Goal: Find specific page/section

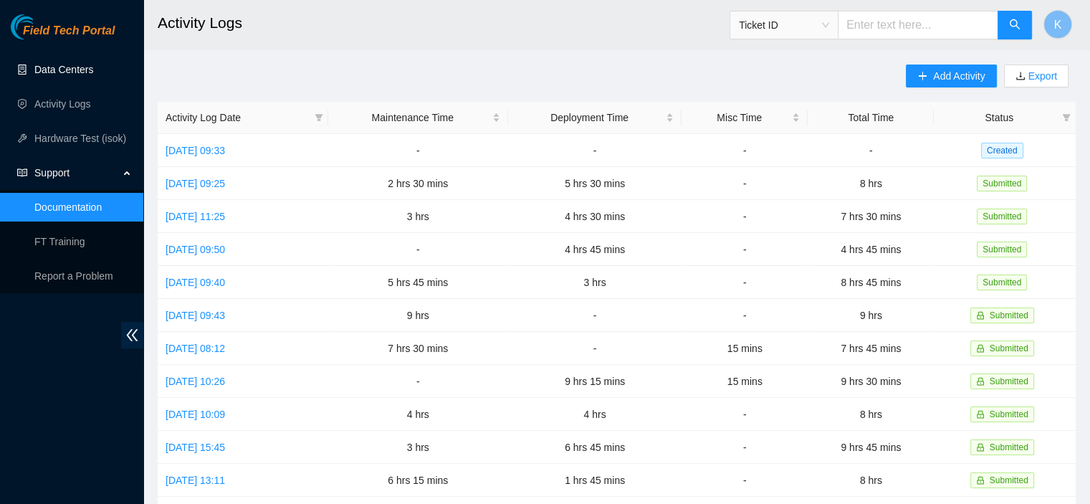
click at [62, 64] on link "Data Centers" at bounding box center [63, 69] width 59 height 11
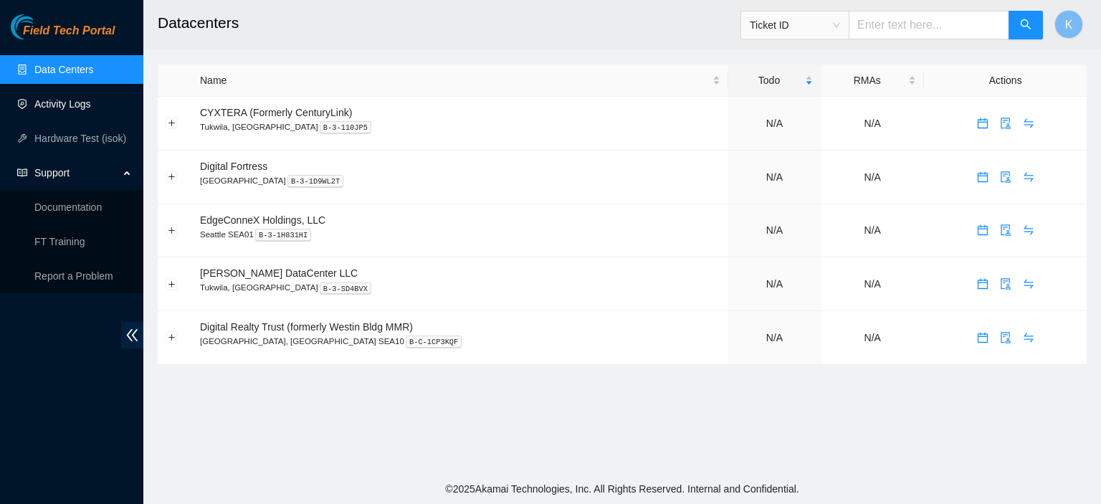
click at [58, 98] on link "Activity Logs" at bounding box center [62, 103] width 57 height 11
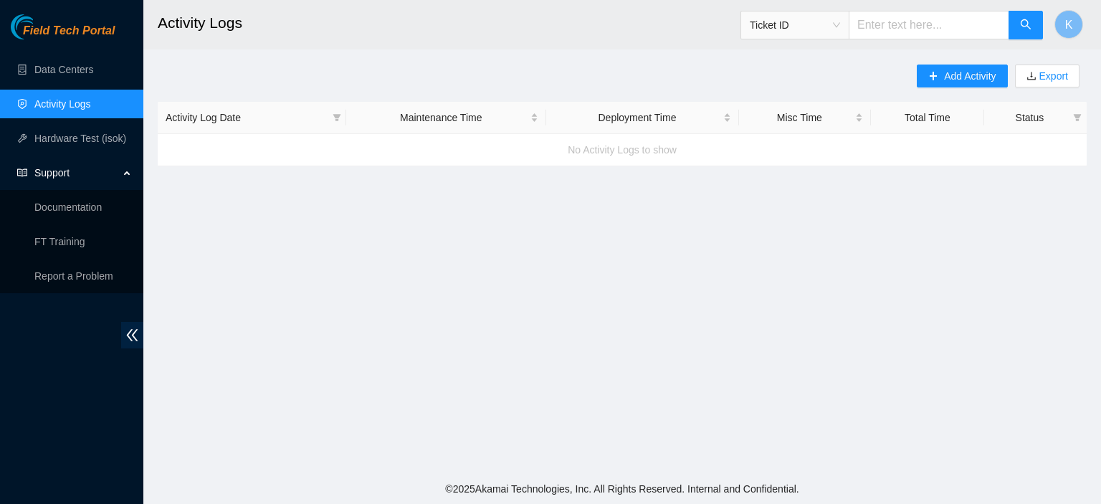
click at [58, 102] on link "Activity Logs" at bounding box center [62, 103] width 57 height 11
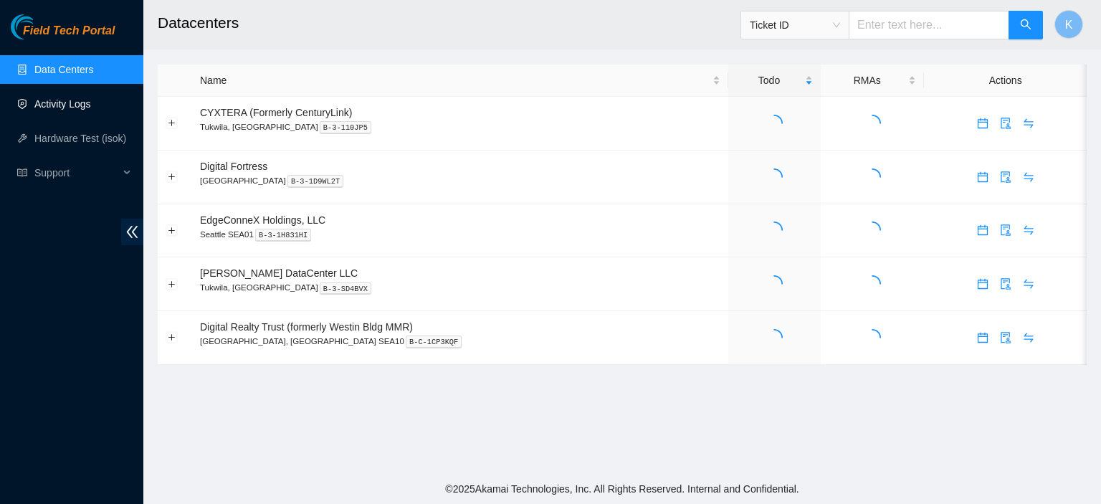
click at [42, 106] on link "Activity Logs" at bounding box center [62, 103] width 57 height 11
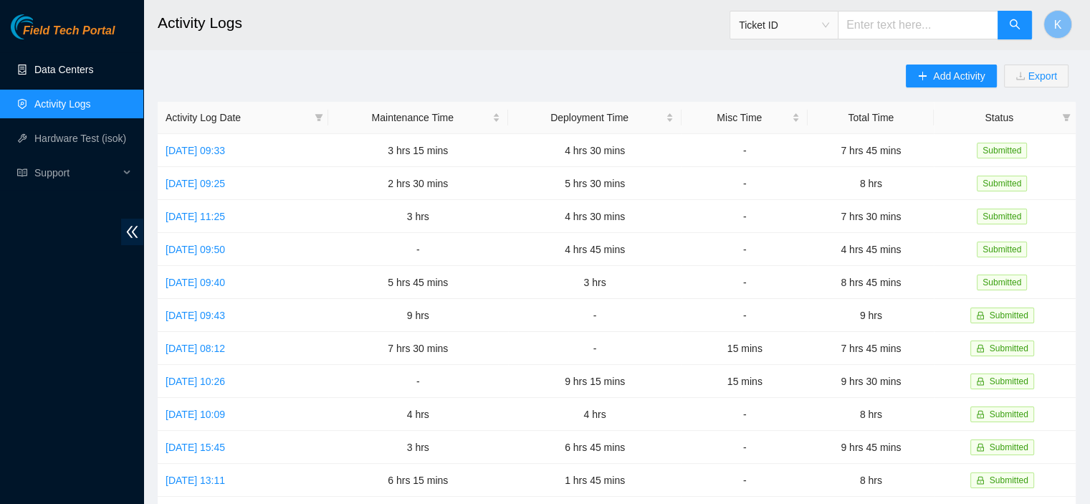
click at [61, 67] on link "Data Centers" at bounding box center [63, 69] width 59 height 11
